Goal: Navigation & Orientation: Find specific page/section

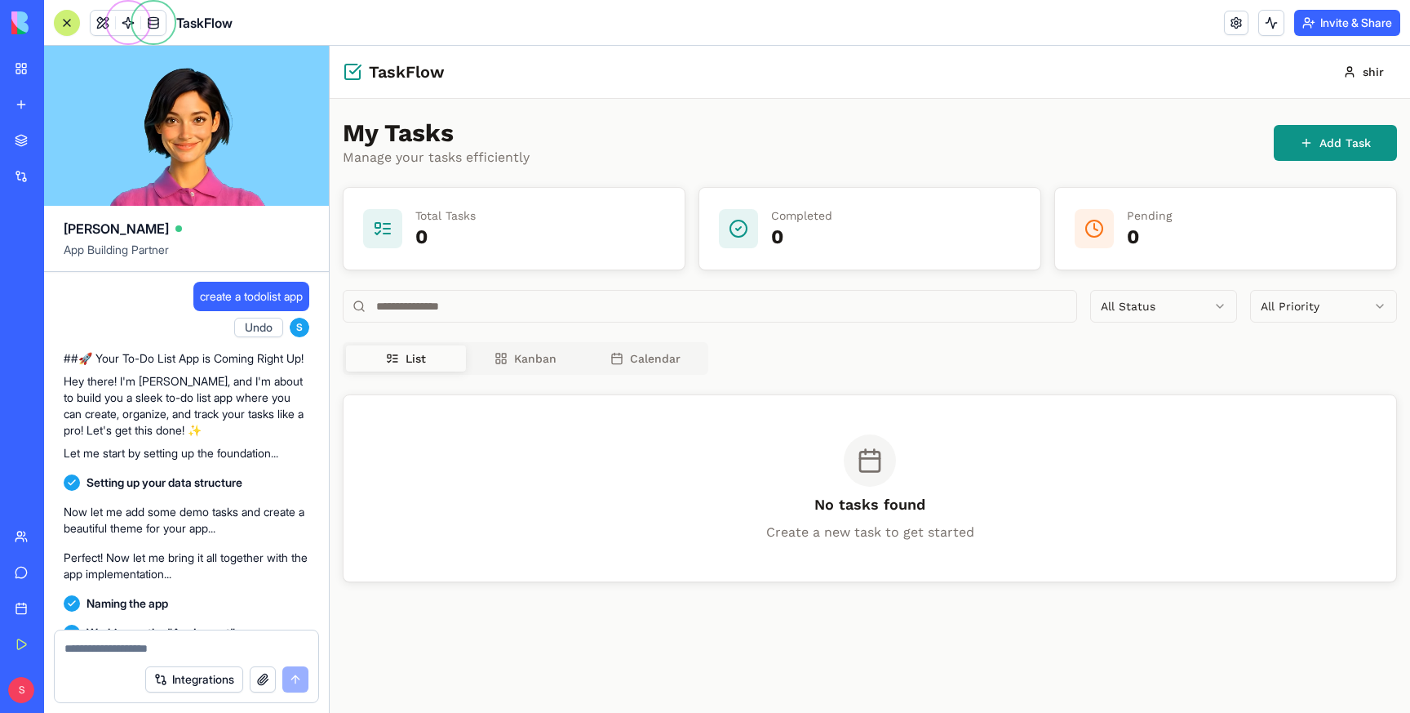
scroll to position [436, 0]
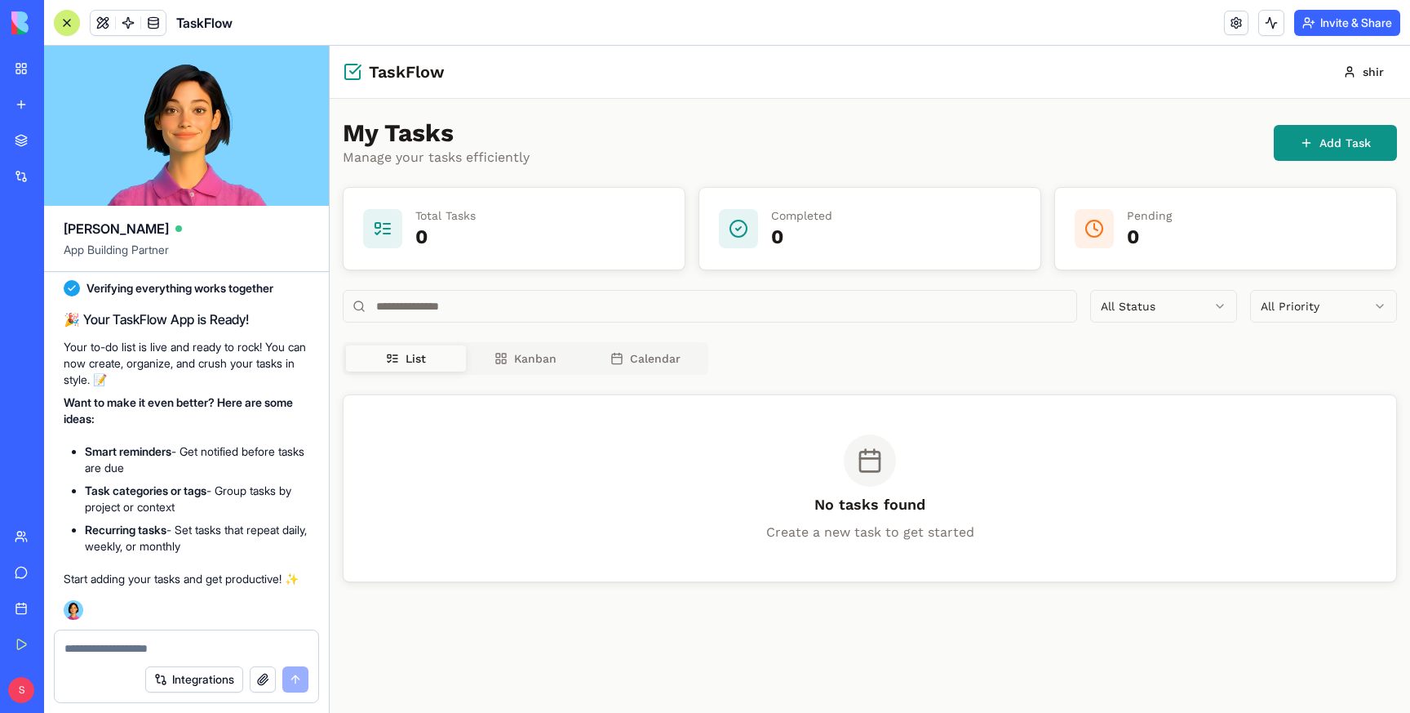
click at [17, 71] on link "My Workspace" at bounding box center [37, 68] width 65 height 33
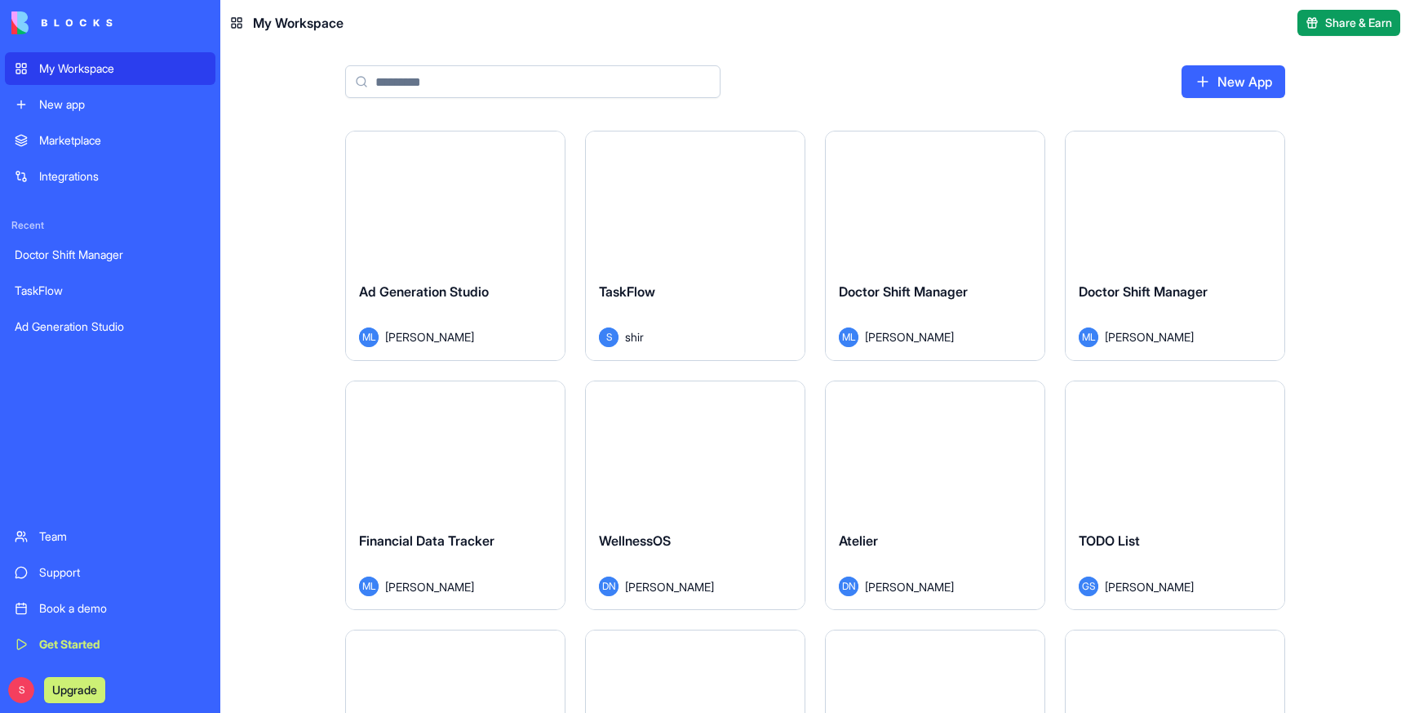
click at [88, 67] on div "My Workspace" at bounding box center [122, 68] width 167 height 16
click at [390, 82] on input at bounding box center [532, 81] width 375 height 33
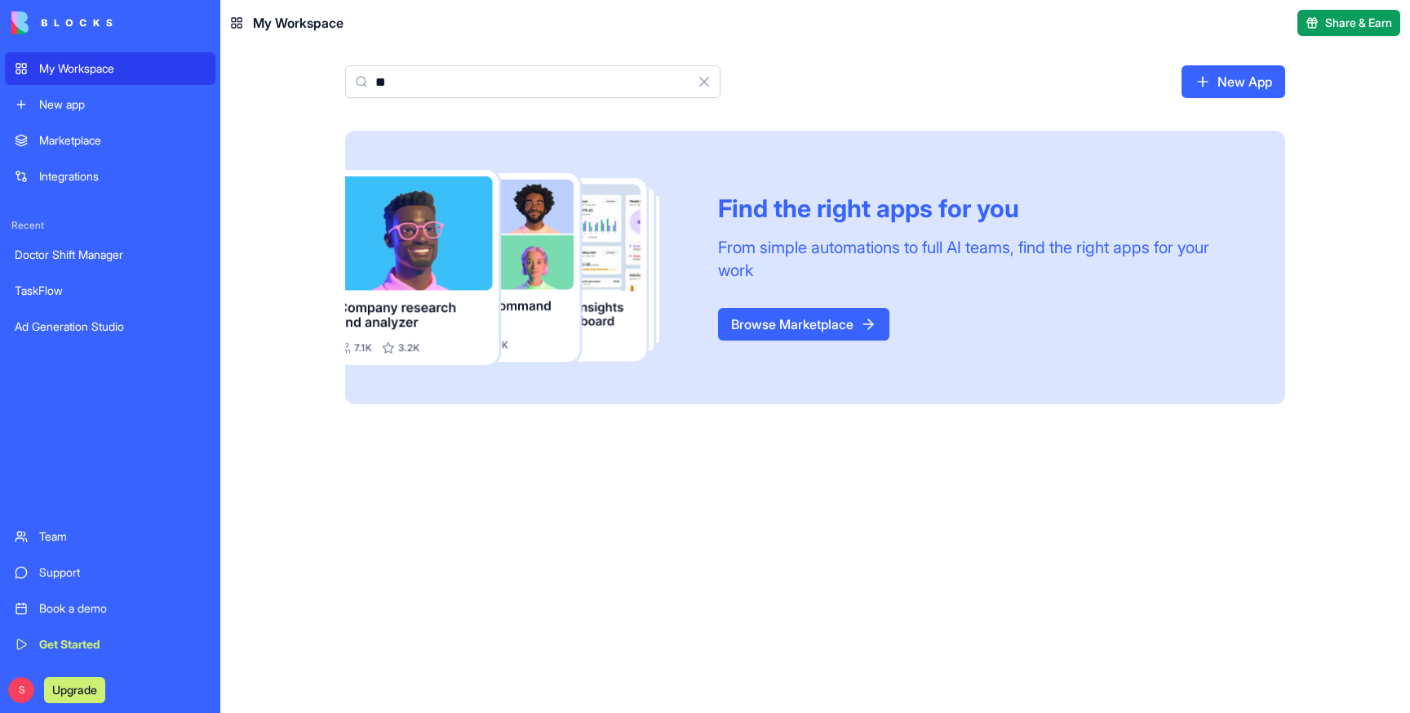
type input "*"
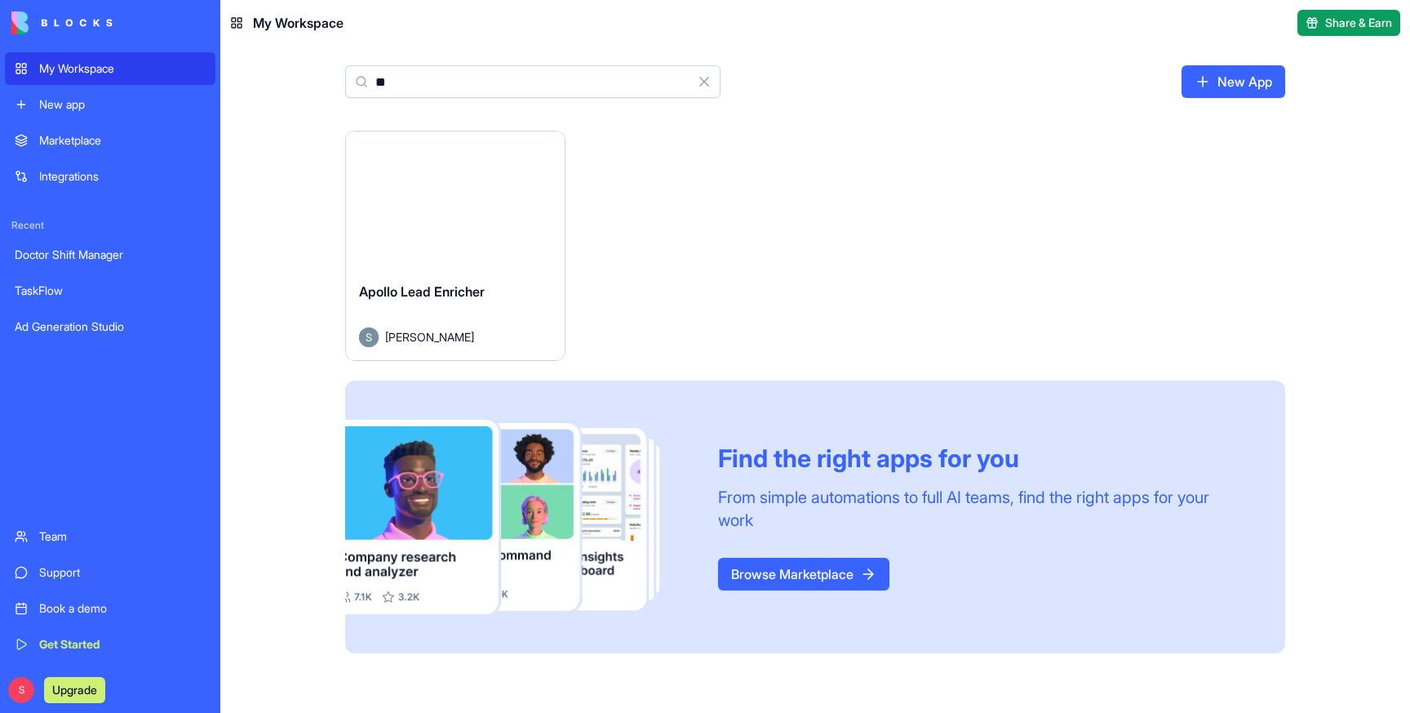
type input "*"
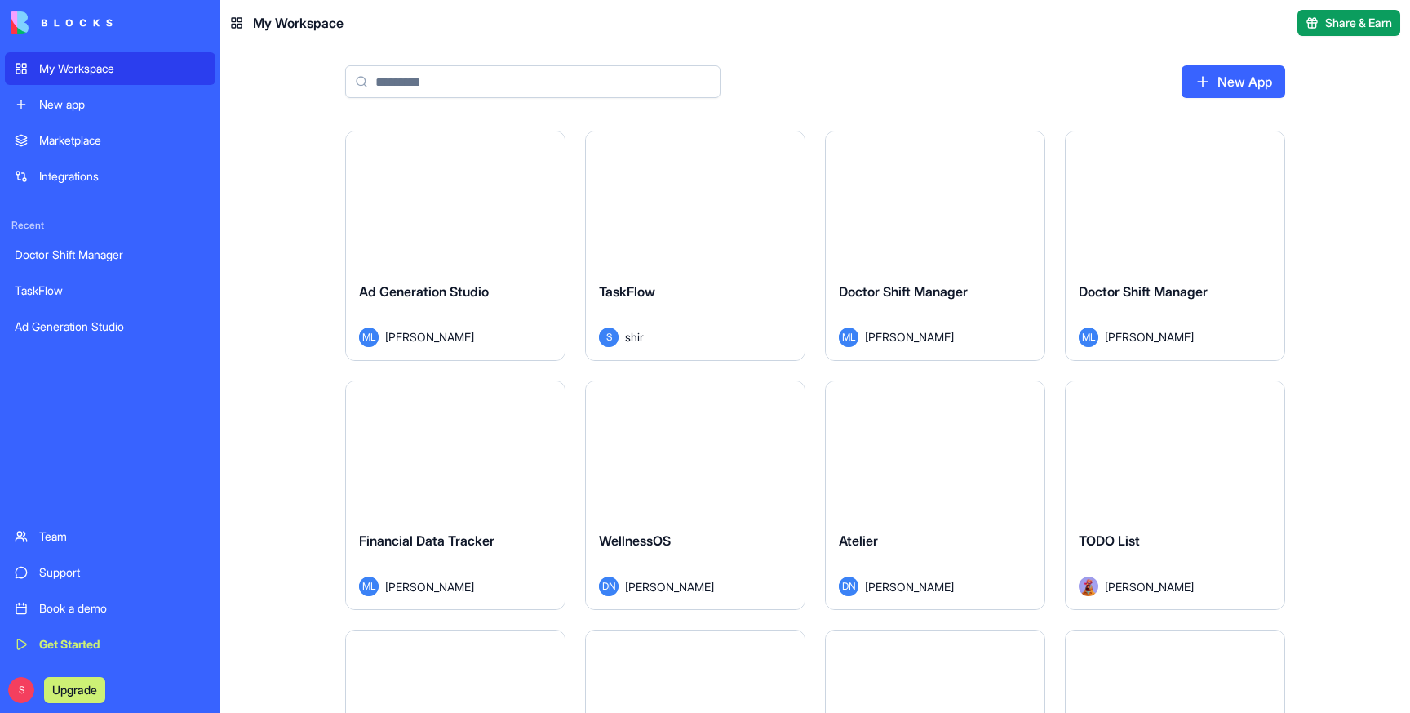
click at [987, 34] on header "My Workspace Share & Earn" at bounding box center [815, 23] width 1190 height 46
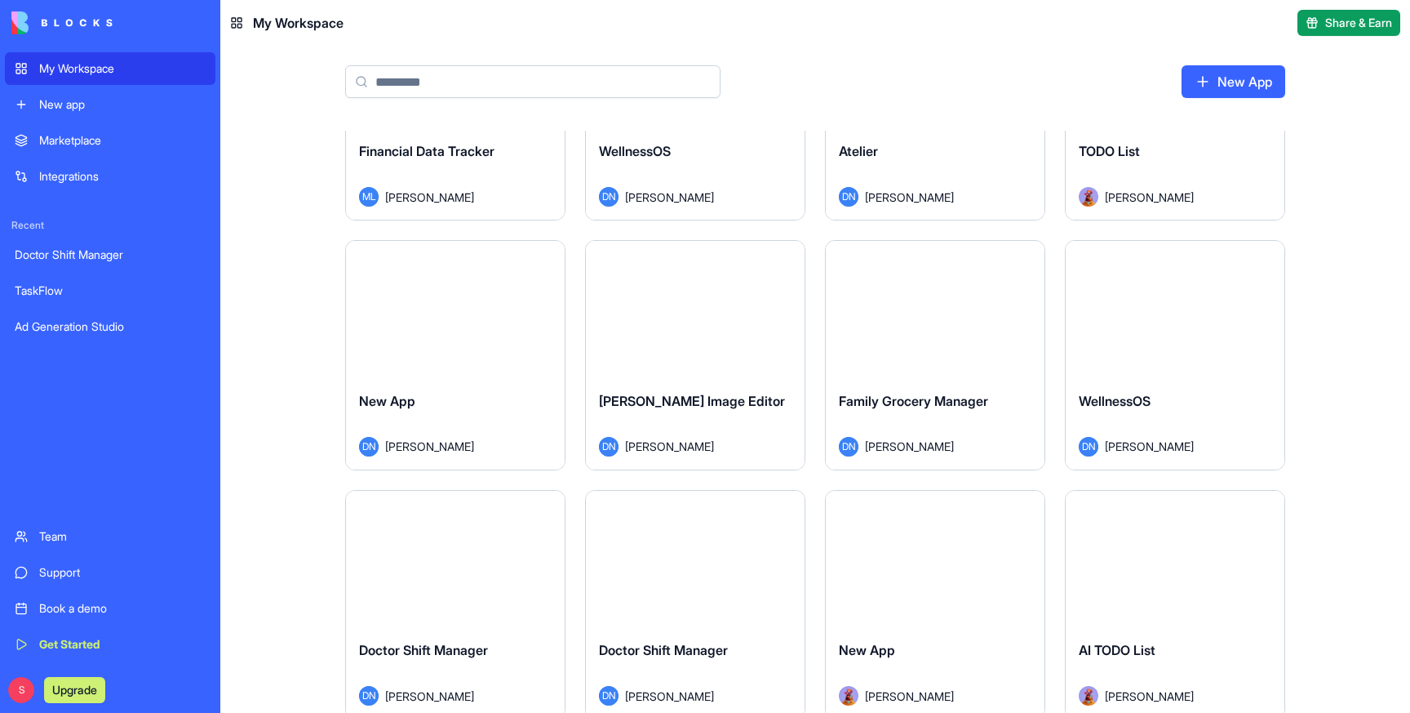
scroll to position [202, 0]
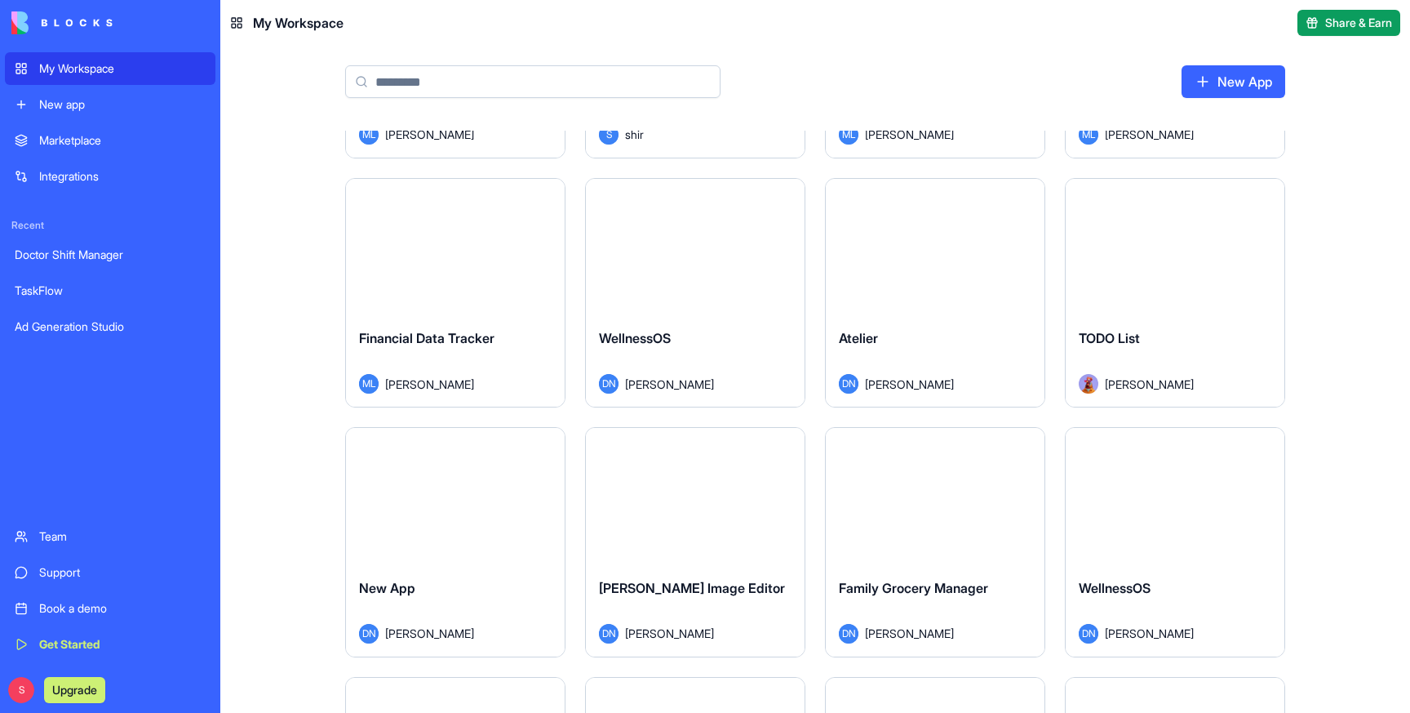
click at [89, 179] on div "Integrations" at bounding box center [122, 176] width 167 height 16
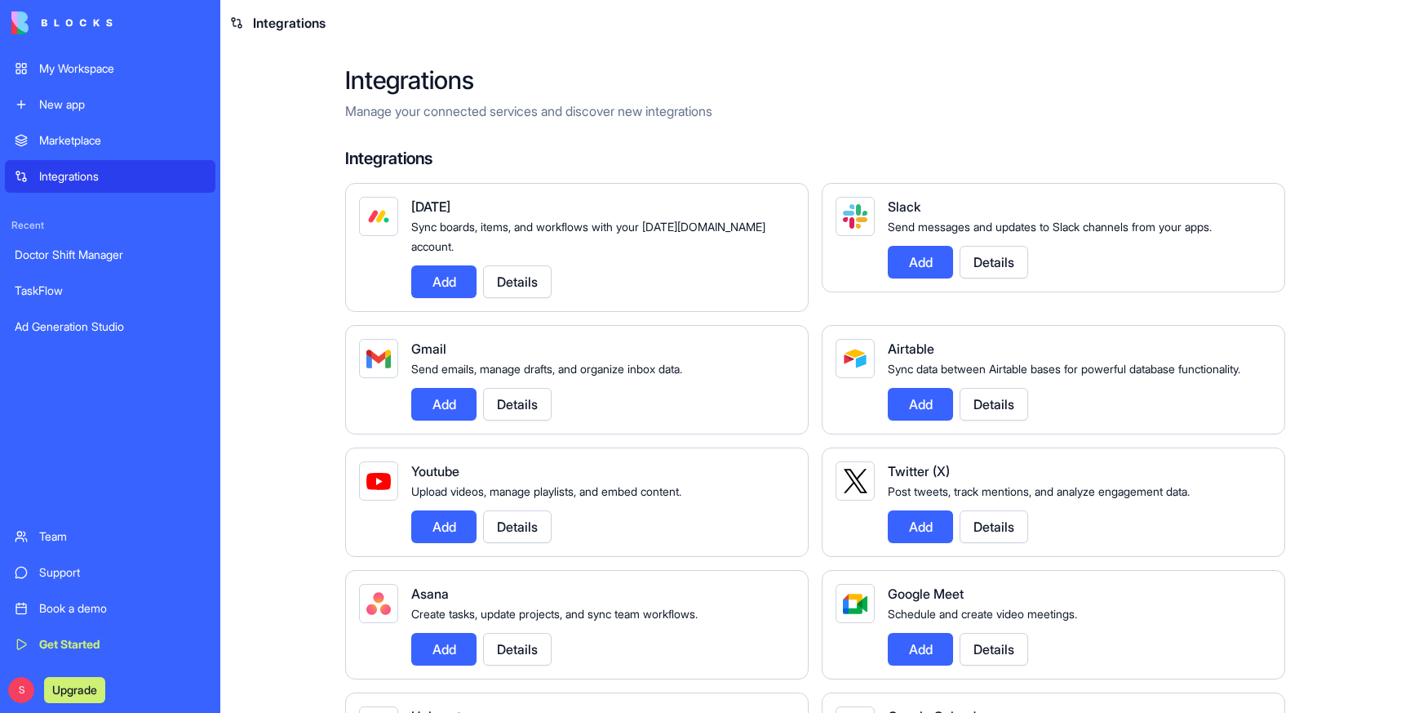
click at [974, 82] on h2 "Integrations" at bounding box center [815, 79] width 940 height 29
